Goal: Transaction & Acquisition: Purchase product/service

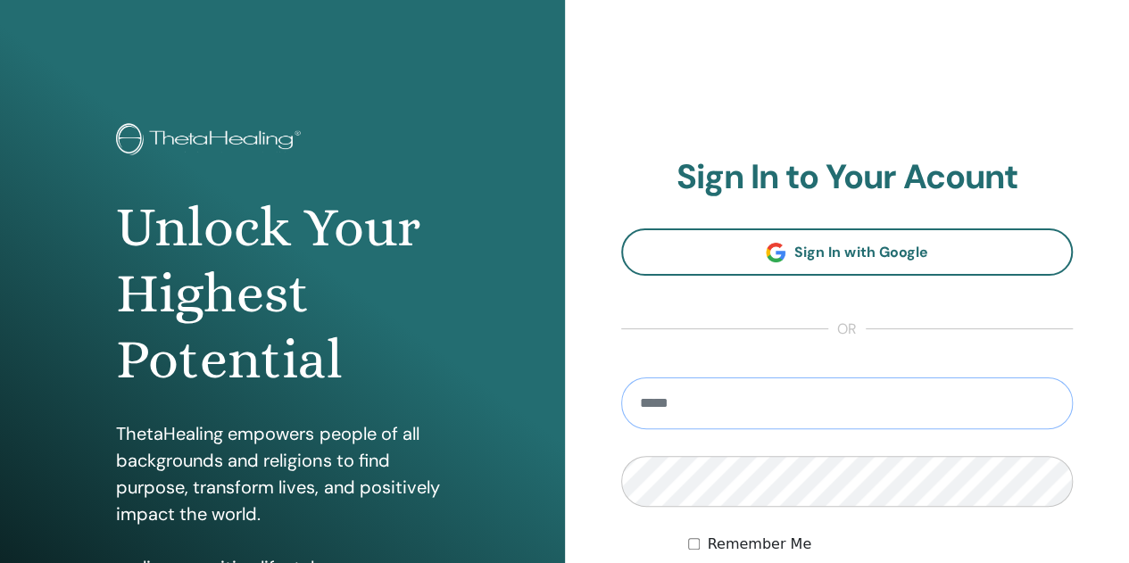
type input "**********"
click at [698, 410] on input "**********" at bounding box center [847, 403] width 452 height 52
click at [557, 437] on div "Unlock Your Highest Potential ThetaHealing empowers people of all backgrounds a…" at bounding box center [282, 428] width 565 height 857
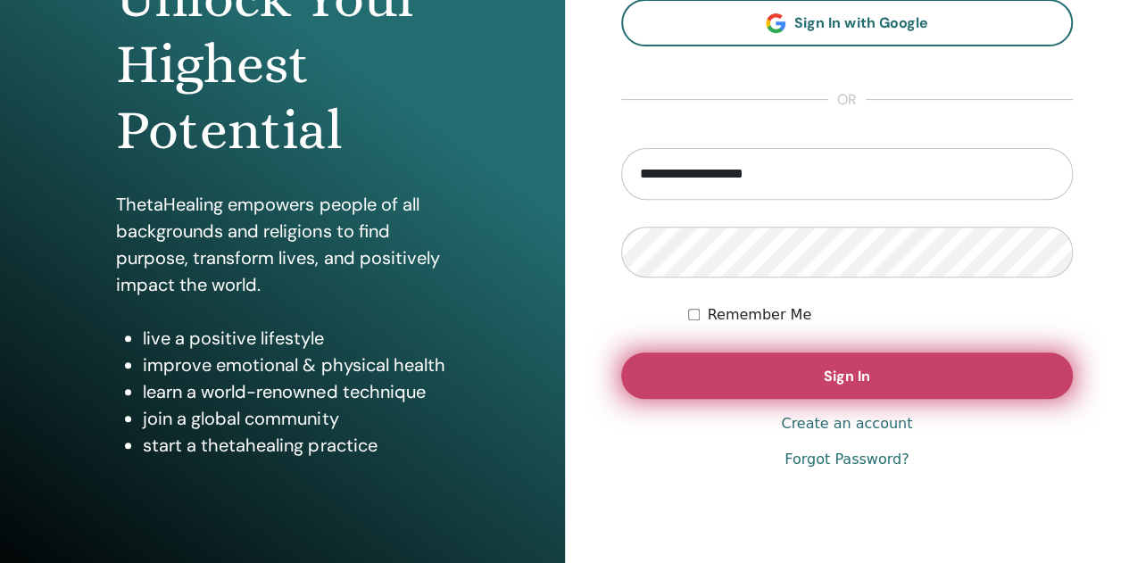
scroll to position [234, 0]
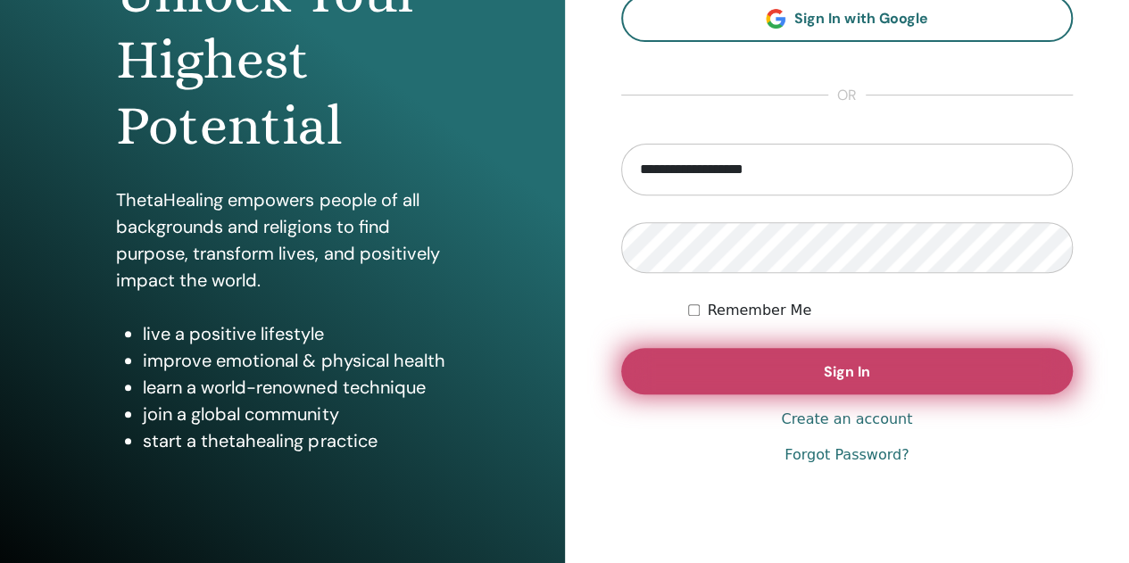
click at [719, 374] on button "Sign In" at bounding box center [847, 371] width 452 height 46
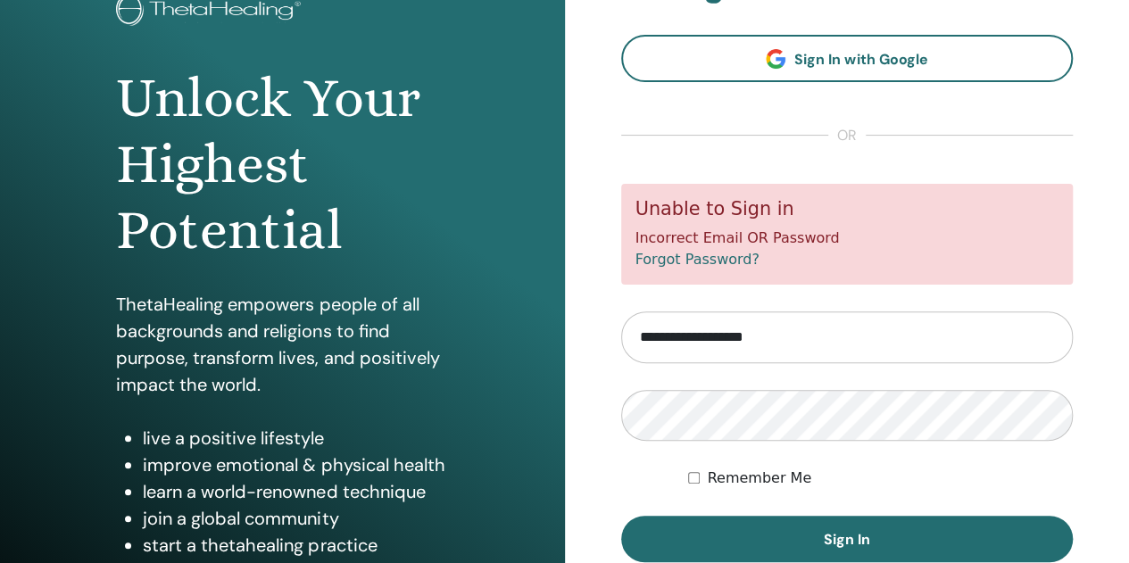
scroll to position [130, 0]
click at [621, 515] on button "Sign In" at bounding box center [847, 538] width 452 height 46
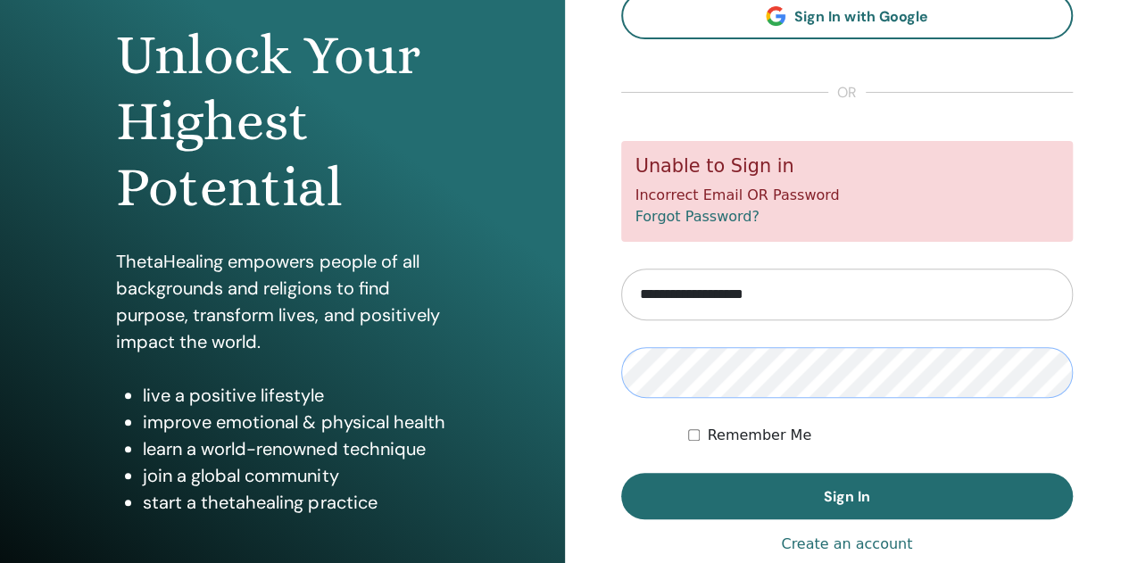
scroll to position [176, 0]
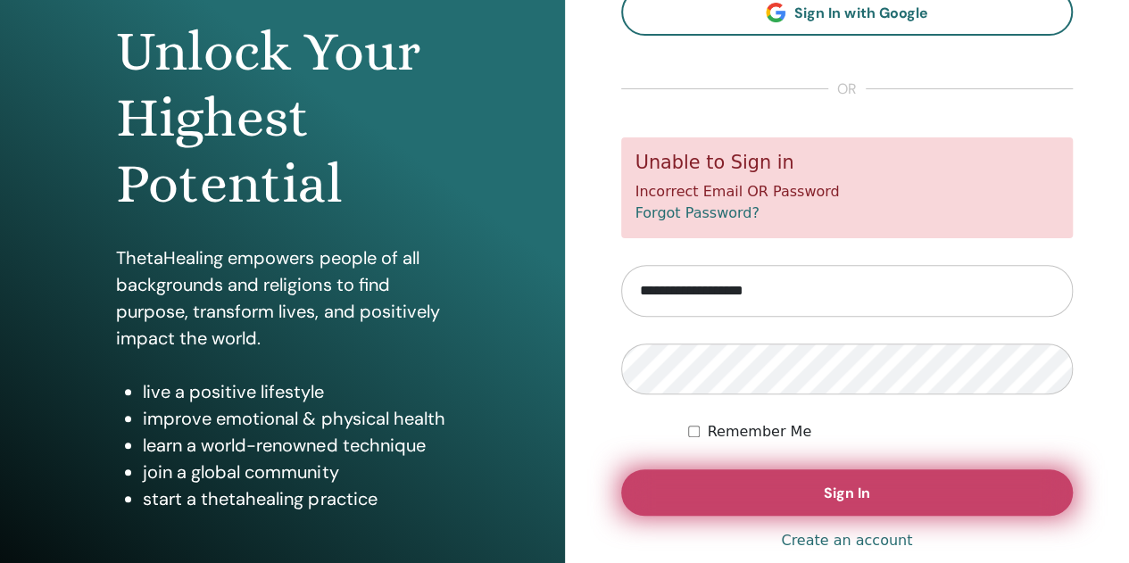
click at [801, 508] on button "Sign In" at bounding box center [847, 492] width 452 height 46
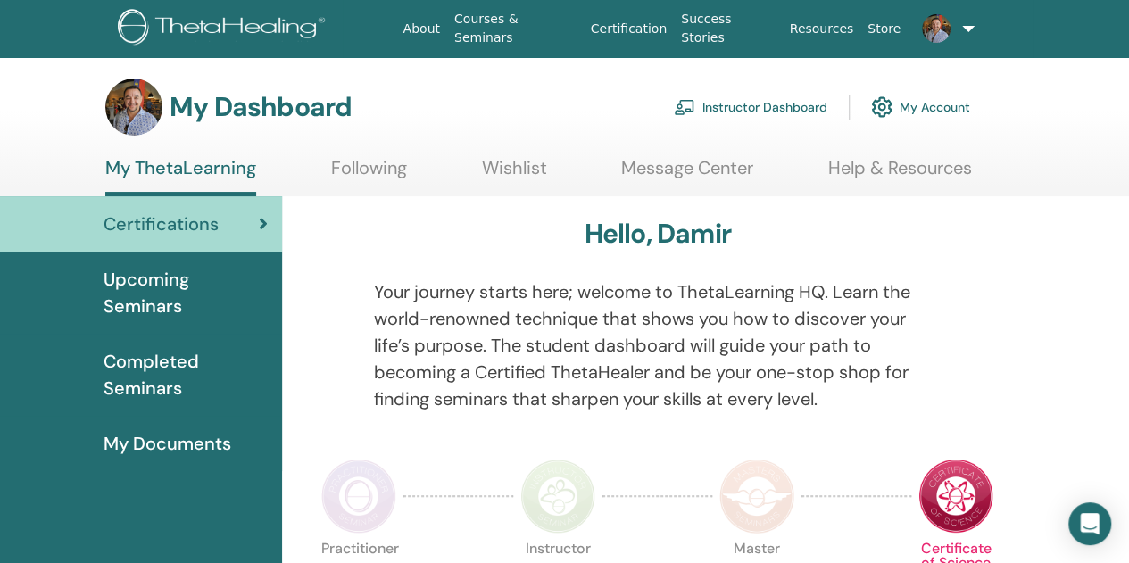
click at [750, 104] on link "Instructor Dashboard" at bounding box center [750, 106] width 153 height 39
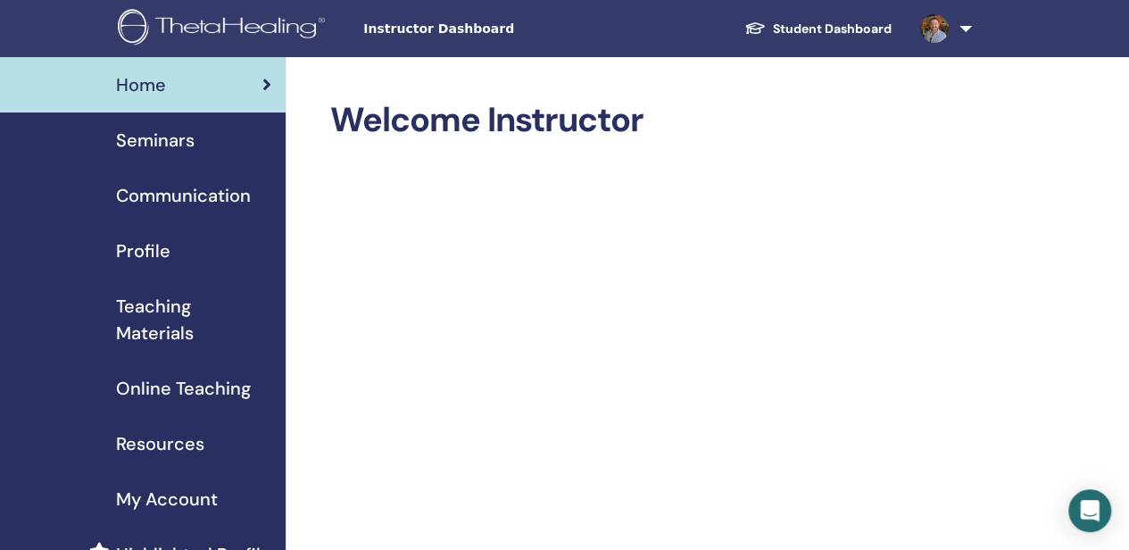
click at [195, 390] on span "Online Teaching" at bounding box center [183, 388] width 135 height 27
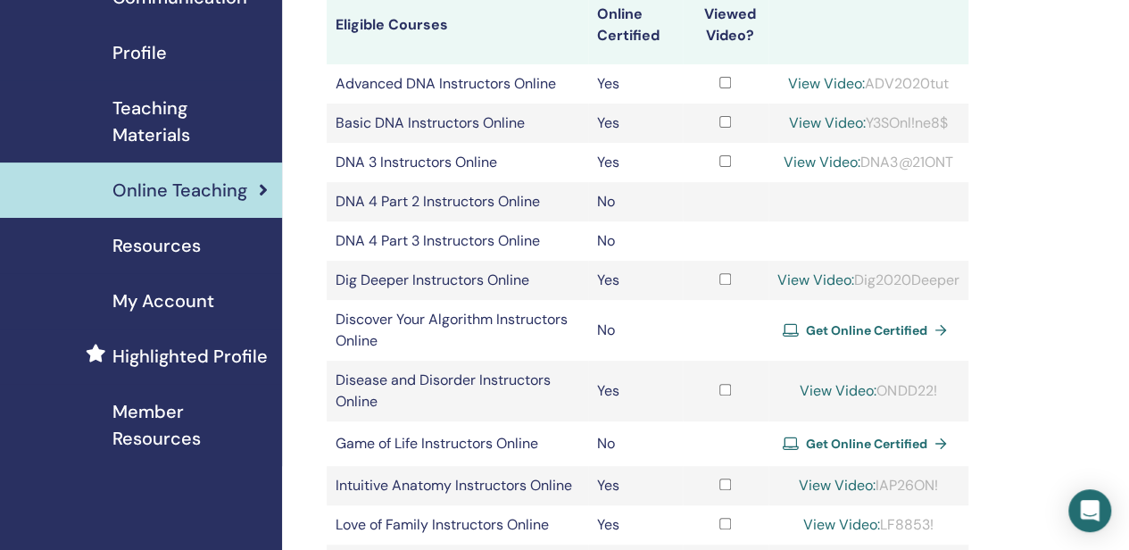
scroll to position [199, 4]
click at [852, 443] on span "Get Online Certified" at bounding box center [866, 443] width 121 height 16
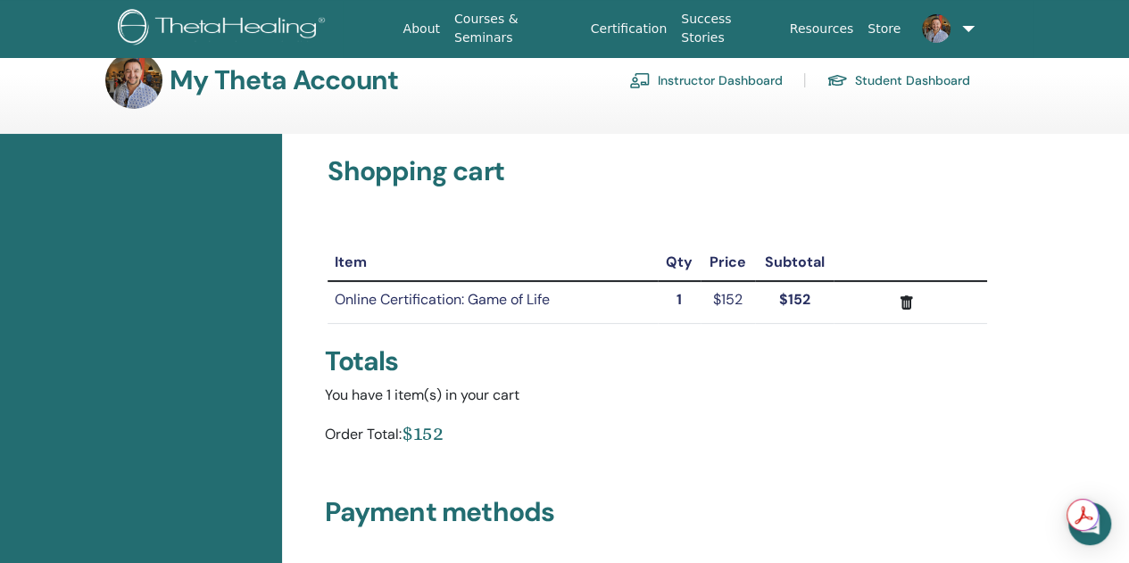
scroll to position [26, 0]
